Goal: Contribute content: Add original content to the website for others to see

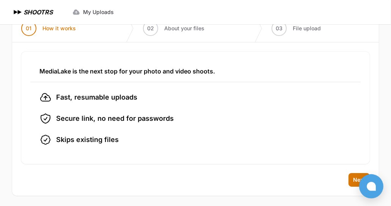
scroll to position [49, 0]
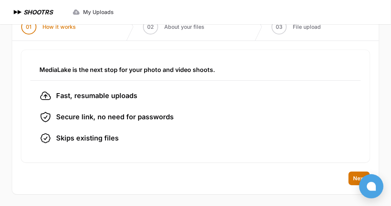
click at [348, 178] on div "Back Next" at bounding box center [195, 183] width 366 height 23
click at [356, 179] on span "Next" at bounding box center [359, 179] width 12 height 8
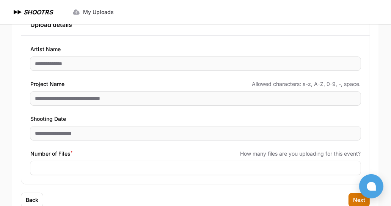
scroll to position [106, 0]
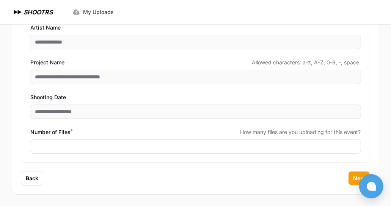
click at [353, 177] on span "Next" at bounding box center [359, 179] width 12 height 8
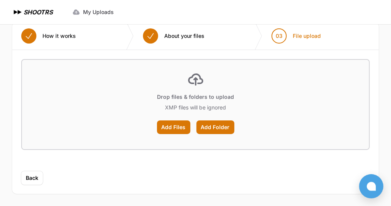
scroll to position [39, 0]
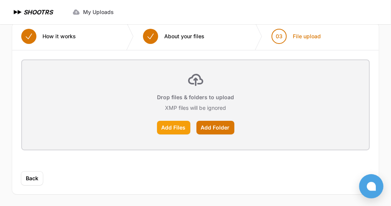
click at [179, 128] on label "Add Files" at bounding box center [173, 128] width 33 height 14
click at [0, 0] on input "Add Files" at bounding box center [0, 0] width 0 height 0
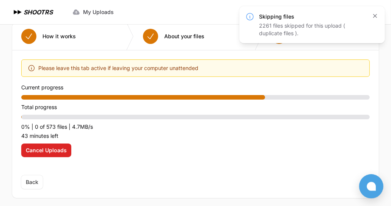
click at [374, 17] on icon "button" at bounding box center [375, 16] width 8 height 8
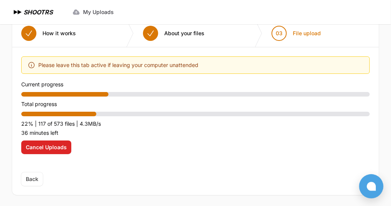
scroll to position [43, 0]
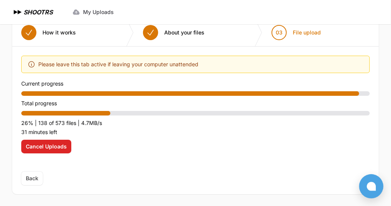
click at [161, 153] on div "Optimize your upload experience We recommend Google Chrome for fast and reliabl…" at bounding box center [195, 109] width 348 height 107
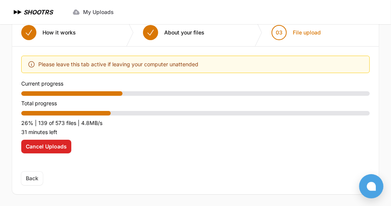
click at [163, 158] on div "Optimize your upload experience We recommend Google Chrome for fast and reliabl…" at bounding box center [195, 109] width 348 height 107
